Goal: Task Accomplishment & Management: Complete application form

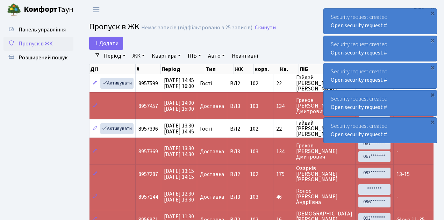
select select "25"
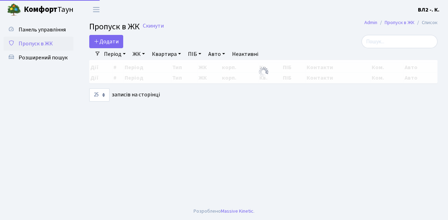
select select "25"
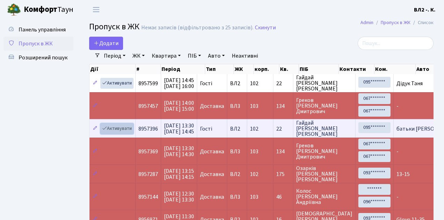
click at [130, 132] on link "Активувати" at bounding box center [116, 128] width 33 height 11
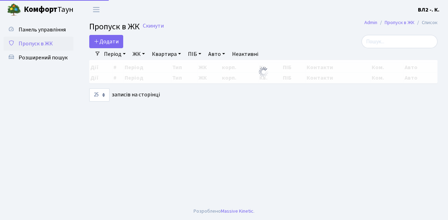
select select "25"
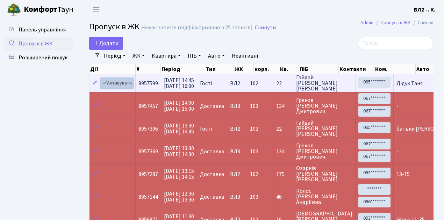
click at [131, 87] on link "Активувати" at bounding box center [116, 83] width 33 height 11
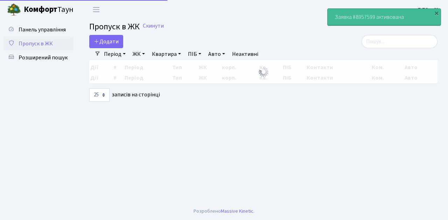
select select "25"
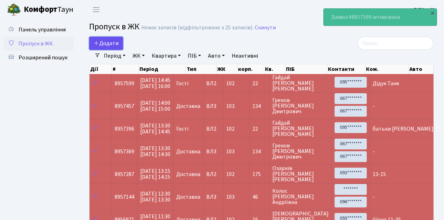
click at [121, 48] on link "Додати" at bounding box center [106, 43] width 34 height 13
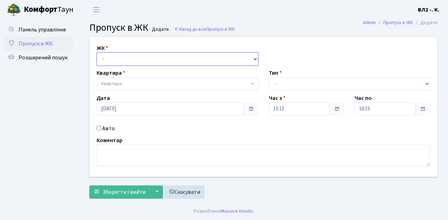
click at [255, 58] on select "- [STREET_ADDRESS][PERSON_NAME]" at bounding box center [178, 58] width 162 height 13
select select "317"
click at [97, 52] on select "- [STREET_ADDRESS][PERSON_NAME]" at bounding box center [178, 58] width 162 height 13
select select
click at [253, 84] on b at bounding box center [252, 83] width 3 height 1
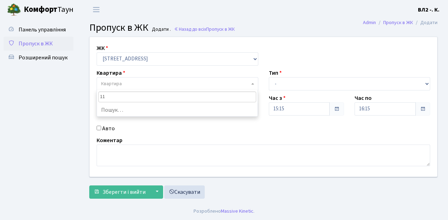
type input "114"
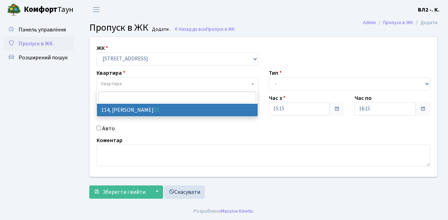
select select "38278"
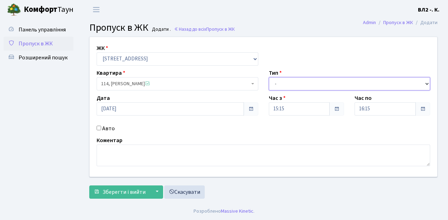
drag, startPoint x: 426, startPoint y: 85, endPoint x: 402, endPoint y: 78, distance: 24.7
click at [426, 85] on select "- Доставка Таксі Гості Сервіс" at bounding box center [350, 83] width 162 height 13
select select "1"
click at [269, 77] on select "- Доставка Таксі Гості Сервіс" at bounding box center [350, 83] width 162 height 13
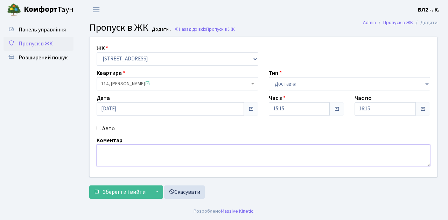
click at [105, 146] on textarea at bounding box center [263, 156] width 333 height 22
type textarea "15-20"
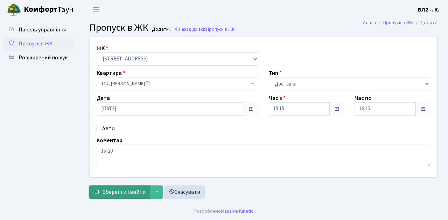
click at [107, 195] on span "Зберегти і вийти" at bounding box center [123, 193] width 43 height 8
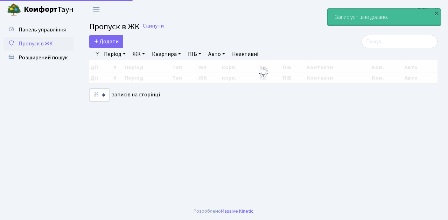
select select "25"
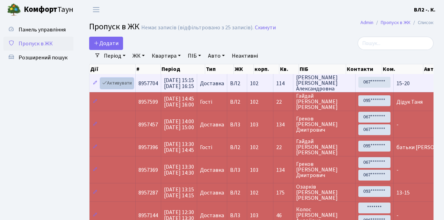
click at [131, 88] on link "Активувати" at bounding box center [116, 83] width 33 height 11
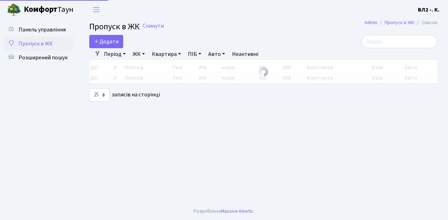
select select "25"
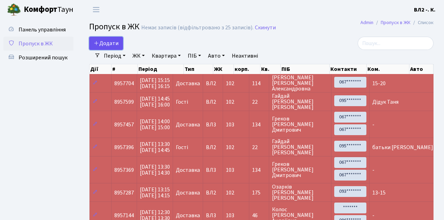
click at [120, 48] on link "Додати" at bounding box center [106, 43] width 34 height 13
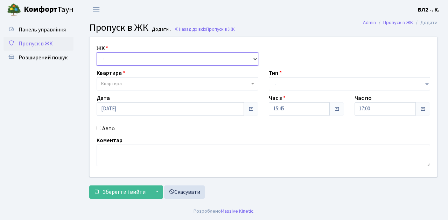
click at [253, 58] on select "- [STREET_ADDRESS][PERSON_NAME]" at bounding box center [178, 58] width 162 height 13
select select "317"
click at [97, 52] on select "- [STREET_ADDRESS][PERSON_NAME]" at bounding box center [178, 58] width 162 height 13
select select
click at [251, 83] on b at bounding box center [252, 83] width 3 height 1
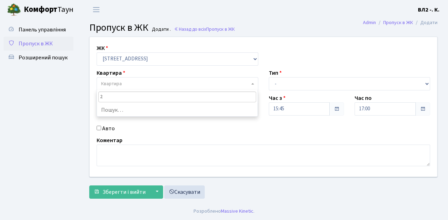
type input "28"
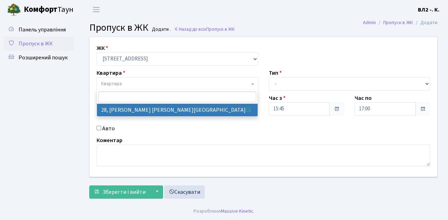
select select "38023"
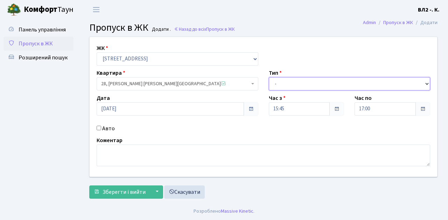
click at [426, 81] on select "- Доставка Таксі Гості Сервіс" at bounding box center [350, 83] width 162 height 13
select select "1"
click at [269, 77] on select "- Доставка Таксі Гості Сервіс" at bounding box center [350, 83] width 162 height 13
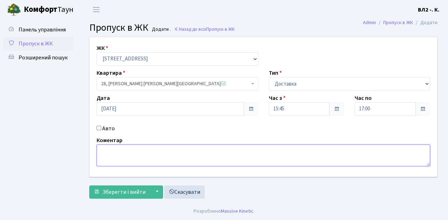
drag, startPoint x: 100, startPoint y: 152, endPoint x: 183, endPoint y: 139, distance: 84.2
click at [100, 152] on textarea at bounding box center [263, 156] width 333 height 22
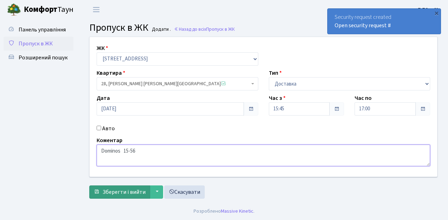
type textarea "Dominos 15-56"
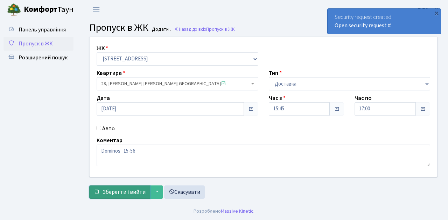
click at [109, 195] on span "Зберегти і вийти" at bounding box center [123, 193] width 43 height 8
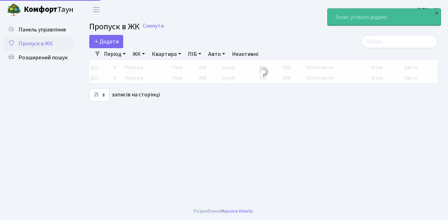
select select "25"
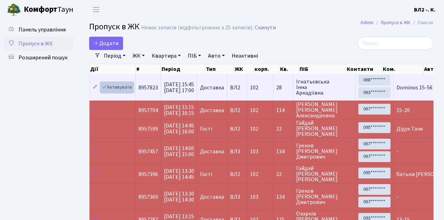
click at [133, 90] on link "Активувати" at bounding box center [116, 87] width 33 height 11
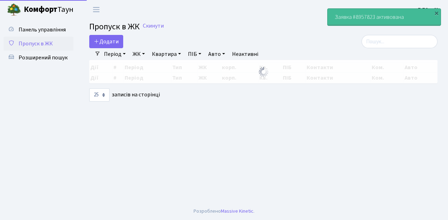
select select "25"
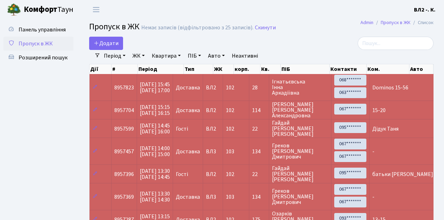
click at [105, 94] on td at bounding box center [101, 87] width 22 height 27
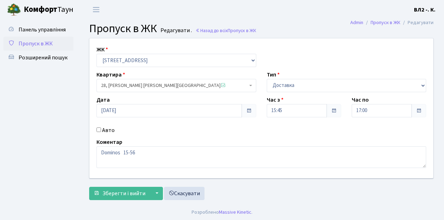
click at [19, 121] on ul "Панель управління Пропуск в ЖК Розширений пошук" at bounding box center [38, 112] width 70 height 178
click at [40, 44] on span "Пропуск в ЖК" at bounding box center [36, 44] width 34 height 8
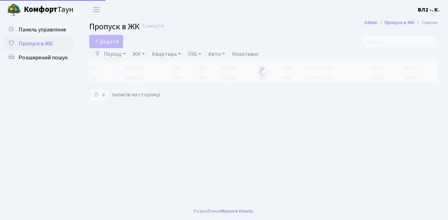
select select "25"
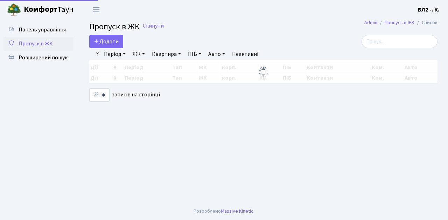
select select "25"
